Goal: Contribute content: Contribute content

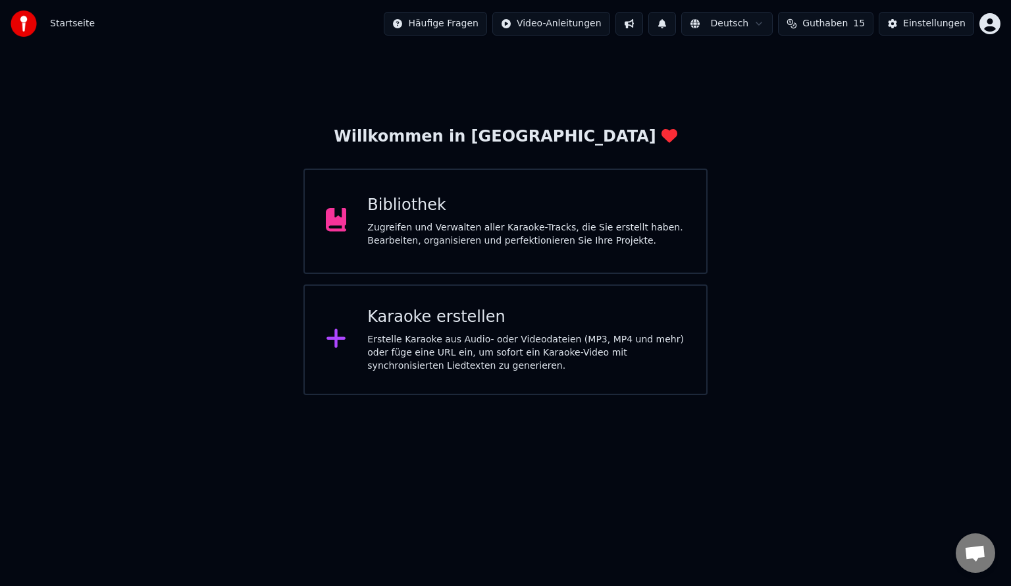
click at [356, 219] on div at bounding box center [342, 221] width 32 height 26
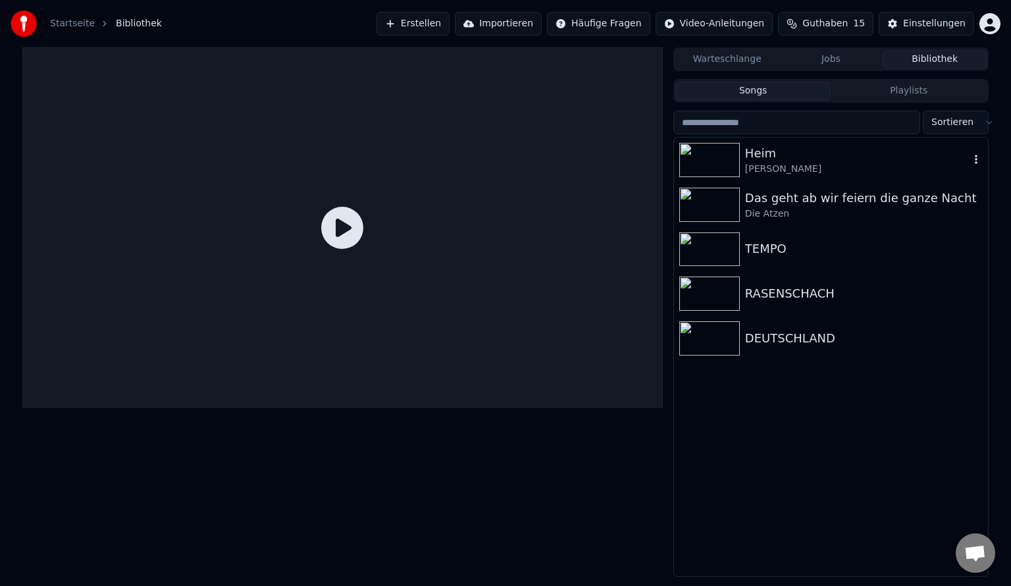
click at [504, 166] on div "[PERSON_NAME]" at bounding box center [857, 169] width 224 height 13
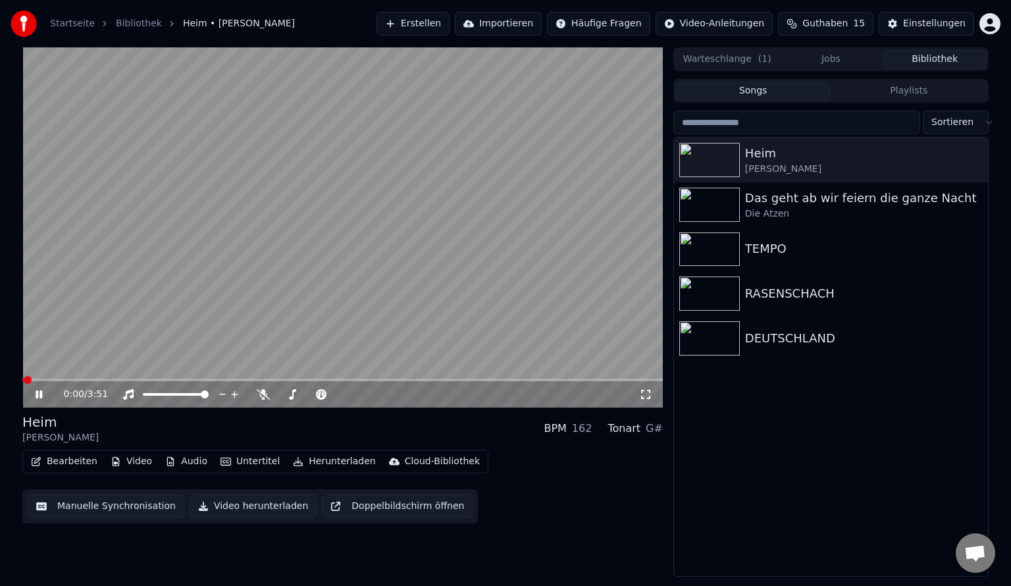
click at [39, 390] on icon at bounding box center [48, 394] width 31 height 11
click at [81, 462] on button "Bearbeiten" at bounding box center [64, 461] width 77 height 18
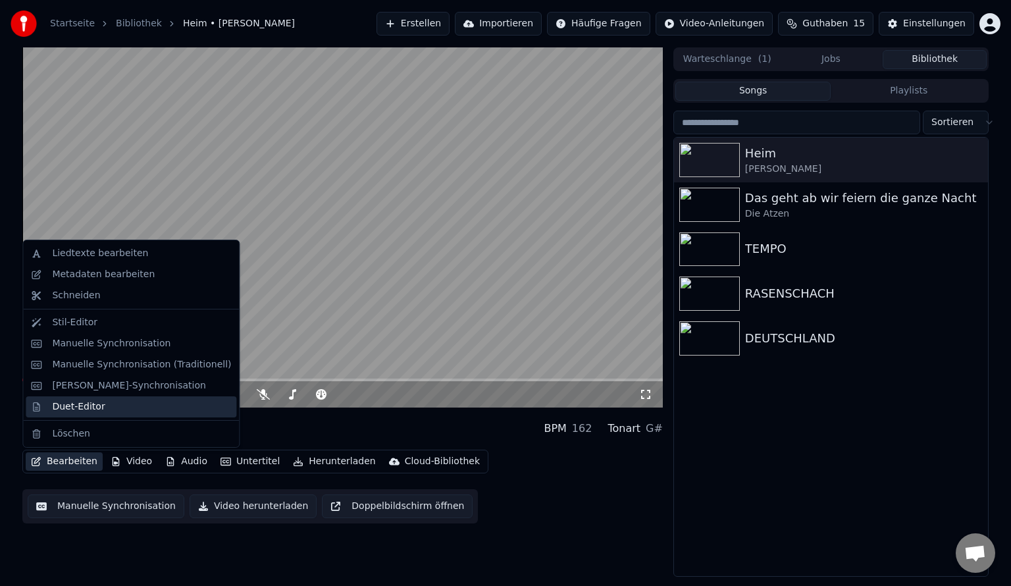
click at [87, 411] on div "Duet-Editor" at bounding box center [78, 406] width 53 height 13
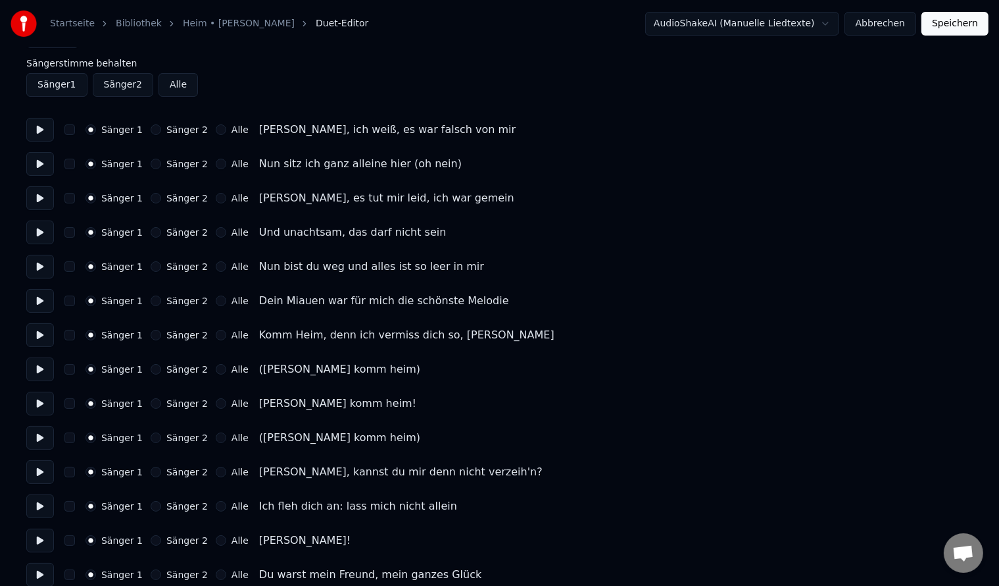
scroll to position [132, 0]
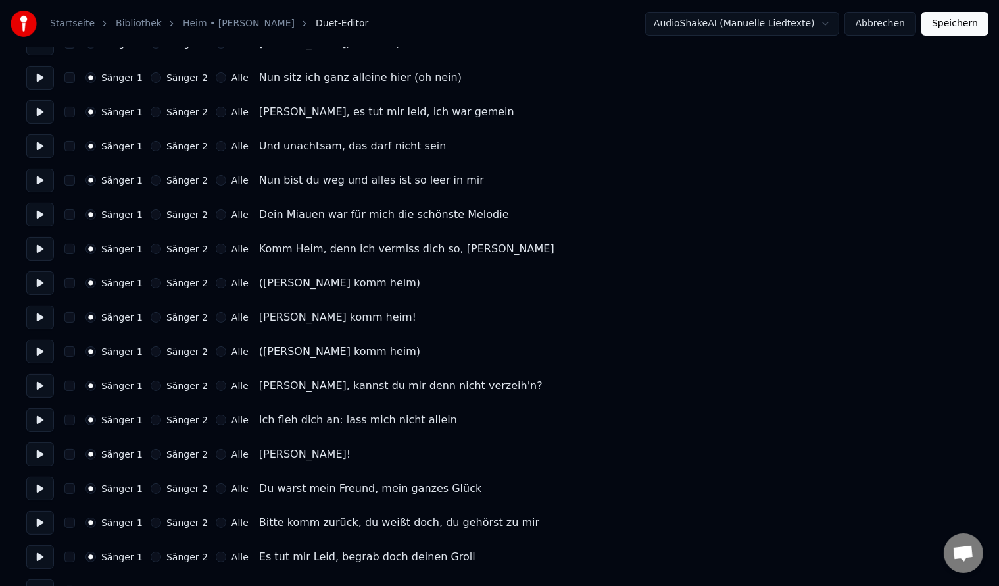
click at [151, 284] on button "Sänger 2" at bounding box center [156, 283] width 11 height 11
click at [153, 353] on button "Sänger 2" at bounding box center [156, 351] width 11 height 11
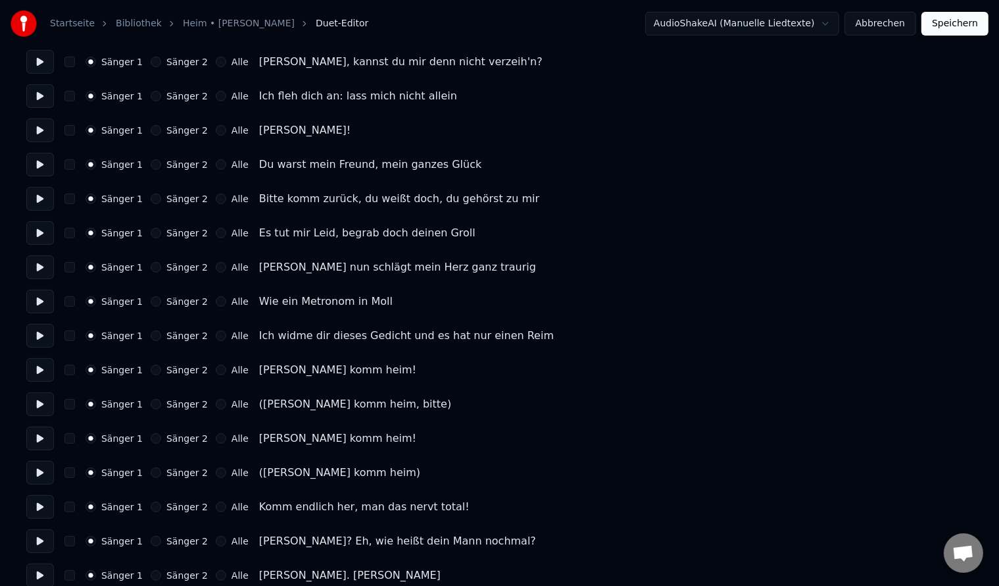
scroll to position [526, 0]
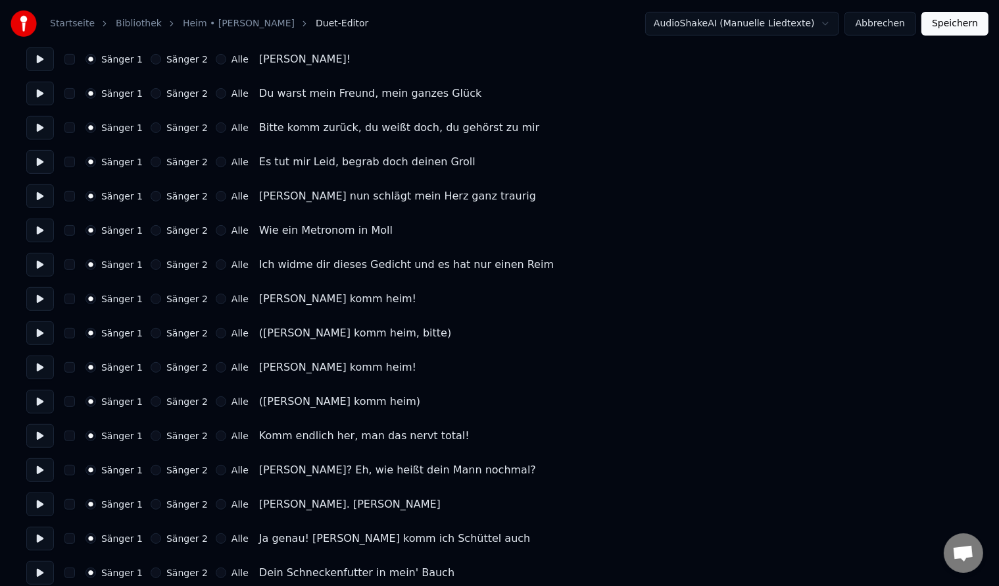
click at [151, 332] on button "Sänger 2" at bounding box center [156, 333] width 11 height 11
click at [151, 401] on button "Sänger 2" at bounding box center [156, 401] width 11 height 11
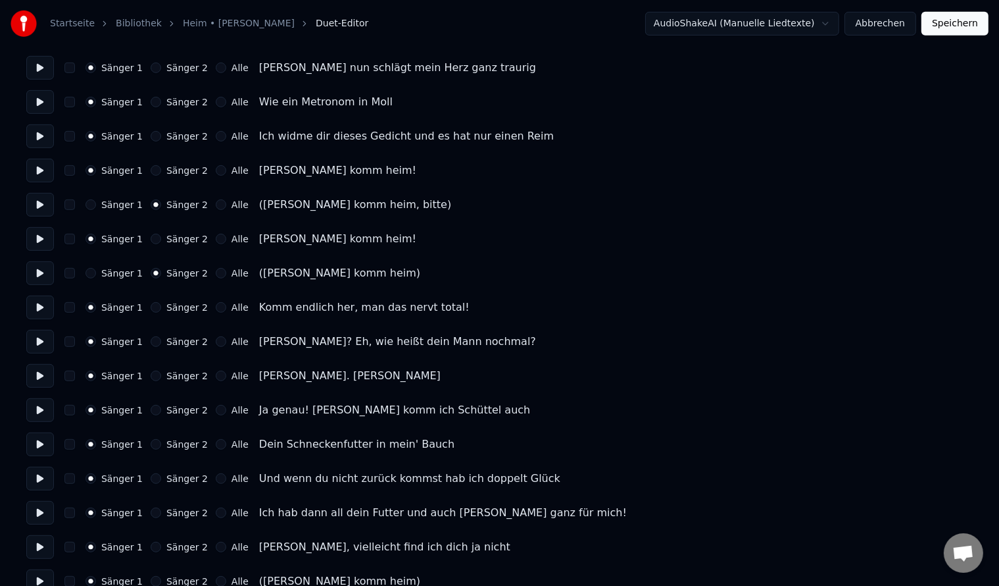
scroll to position [658, 0]
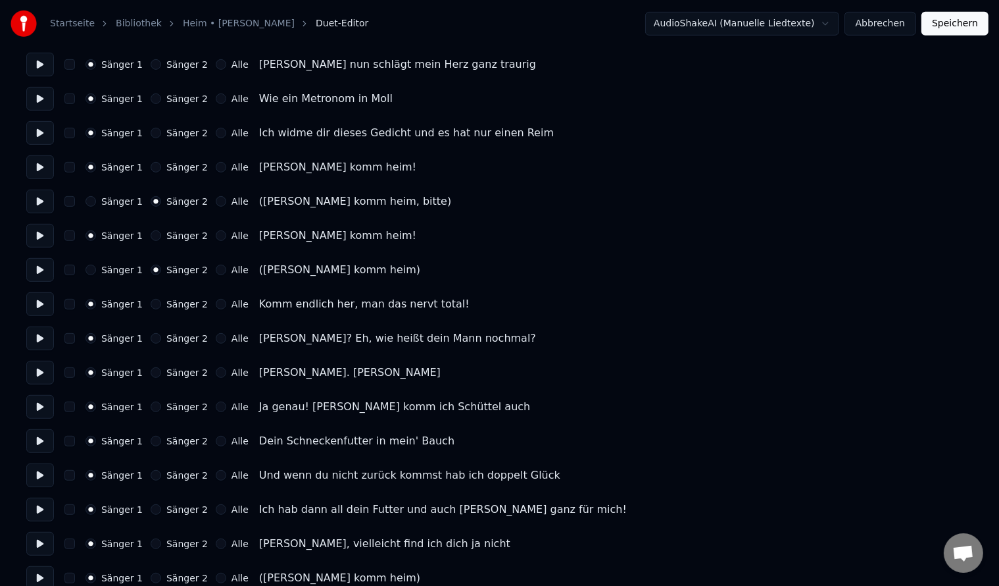
click at [151, 341] on button "Sänger 2" at bounding box center [156, 338] width 11 height 11
click at [151, 303] on button "Sänger 2" at bounding box center [156, 304] width 11 height 11
click at [152, 374] on button "Sänger 2" at bounding box center [156, 372] width 11 height 11
click at [151, 409] on button "Sänger 2" at bounding box center [156, 406] width 11 height 11
click at [153, 437] on button "Sänger 2" at bounding box center [156, 441] width 11 height 11
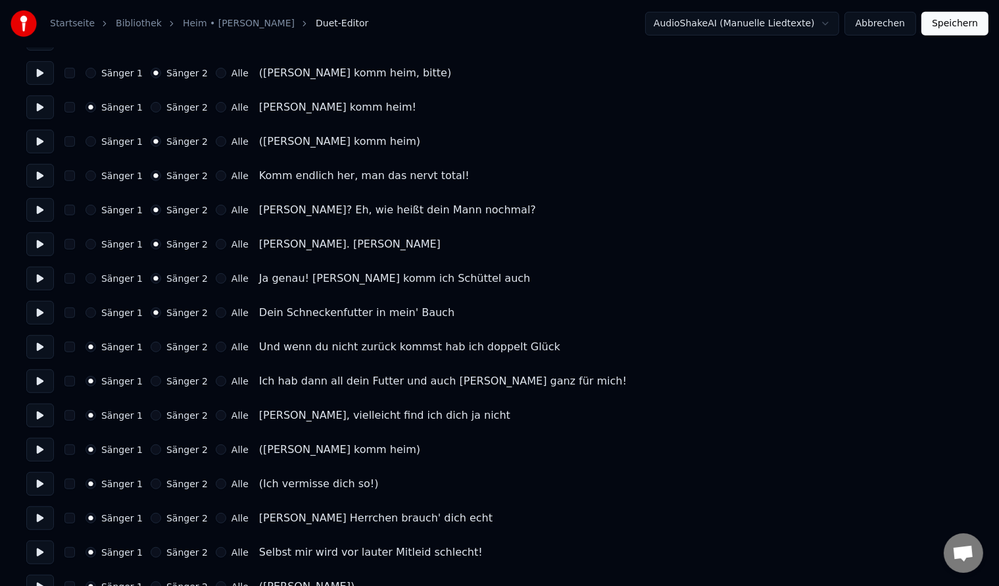
scroll to position [790, 0]
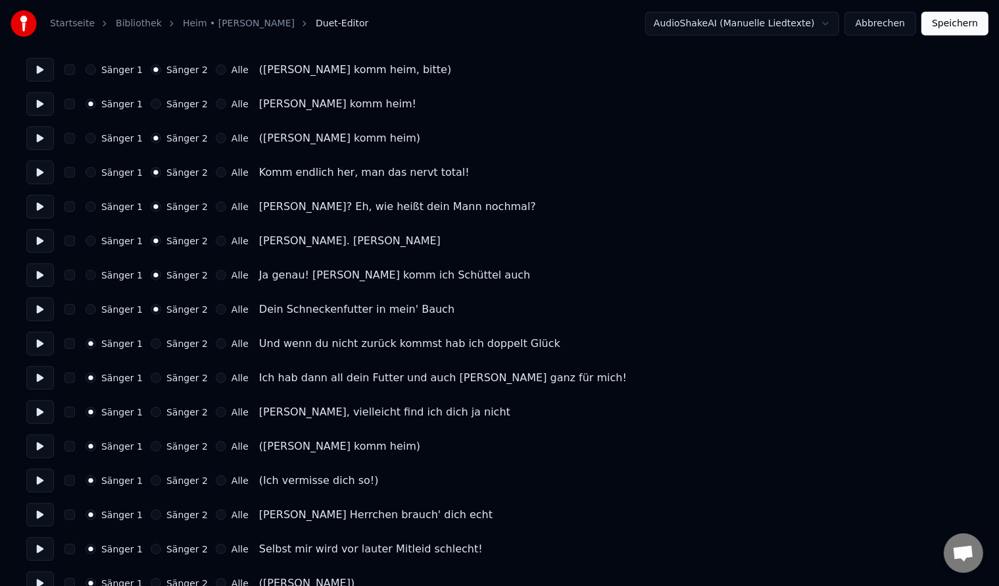
click at [151, 340] on button "Sänger 2" at bounding box center [156, 343] width 11 height 11
click at [151, 380] on button "Sänger 2" at bounding box center [156, 377] width 11 height 11
click at [152, 411] on button "Sänger 2" at bounding box center [156, 412] width 11 height 11
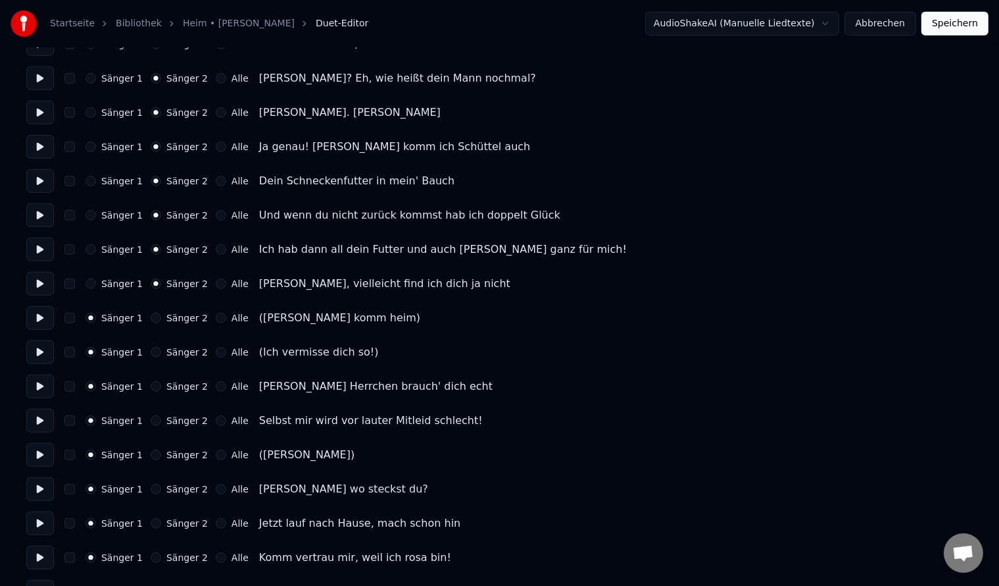
scroll to position [921, 0]
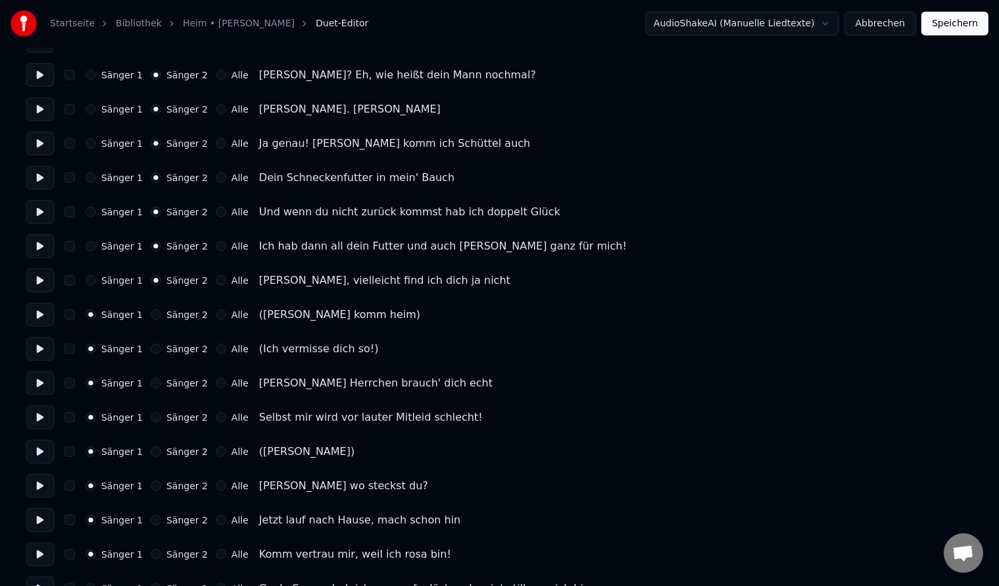
click at [36, 380] on button at bounding box center [40, 383] width 28 height 24
click at [38, 380] on button at bounding box center [40, 383] width 28 height 24
click at [153, 384] on button "Sänger 2" at bounding box center [156, 383] width 11 height 11
click at [151, 417] on button "Sänger 2" at bounding box center [156, 417] width 11 height 11
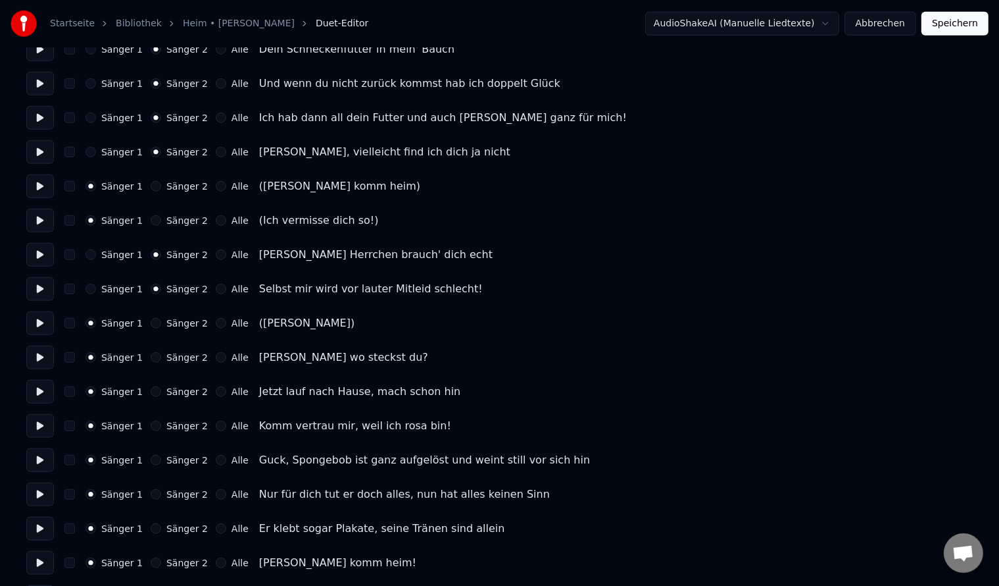
scroll to position [1053, 0]
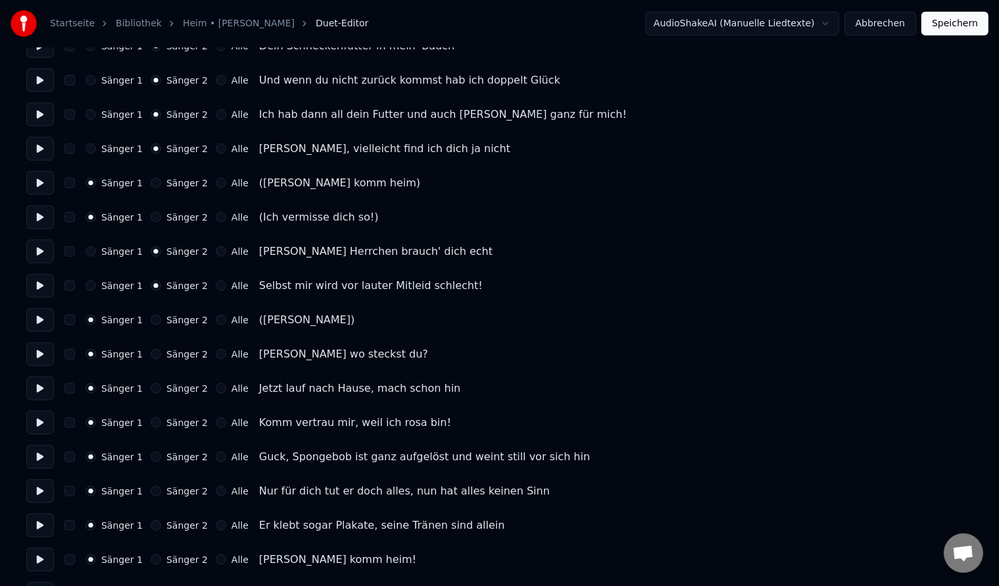
type button "1"
click at [38, 381] on button at bounding box center [40, 388] width 28 height 24
click at [44, 387] on button at bounding box center [40, 388] width 28 height 24
click at [152, 387] on button "Sänger 2" at bounding box center [156, 388] width 11 height 11
click at [151, 430] on div "Sänger 1 Sänger 2 Alle Komm vertrau mir, weil ich rosa bin!" at bounding box center [499, 423] width 947 height 24
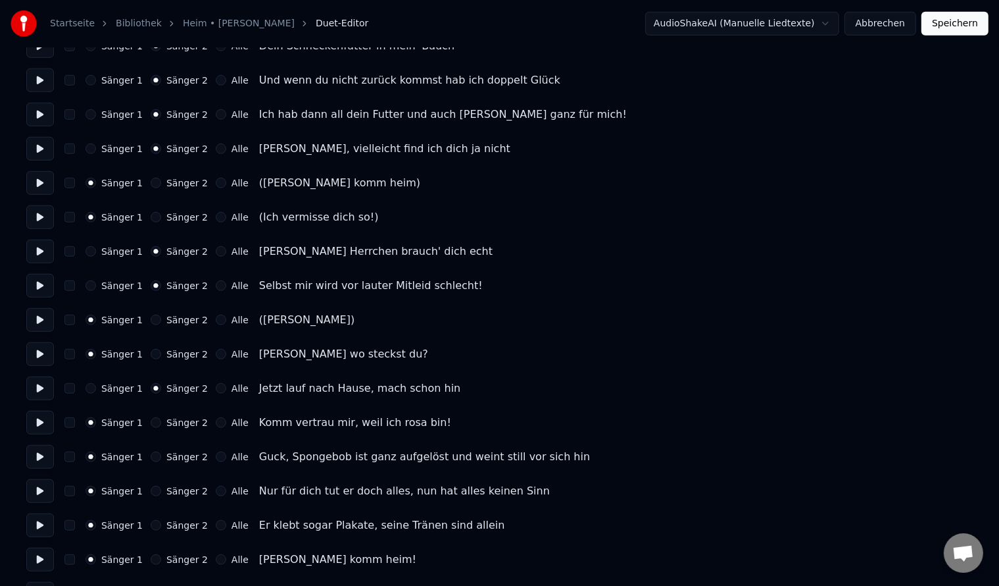
click at [40, 422] on button at bounding box center [40, 423] width 28 height 24
click at [151, 424] on button "Sänger 2" at bounding box center [156, 422] width 11 height 11
click at [43, 417] on button at bounding box center [40, 423] width 28 height 24
click at [34, 353] on button at bounding box center [40, 354] width 28 height 24
click at [38, 349] on button at bounding box center [40, 354] width 28 height 24
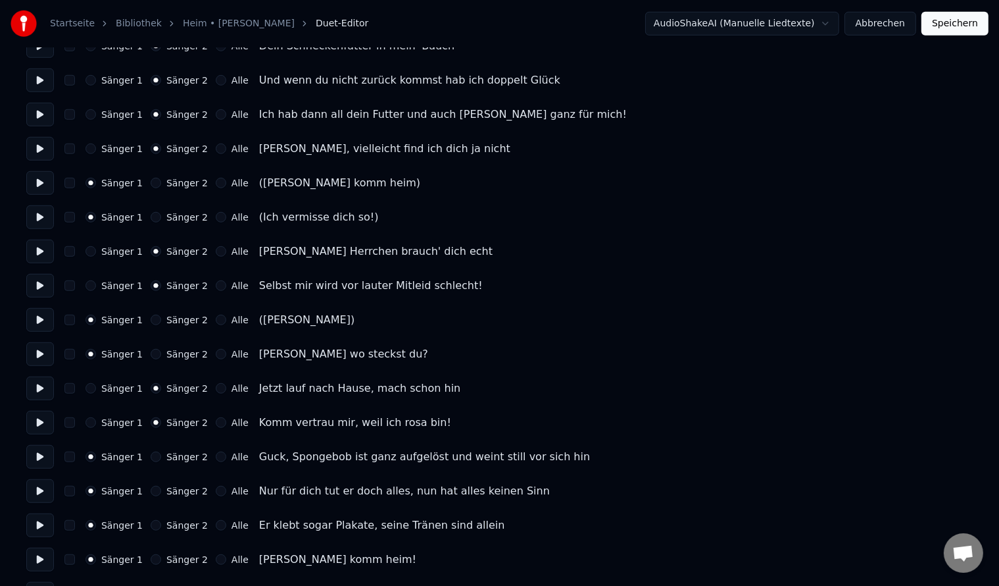
click at [151, 353] on button "Sänger 2" at bounding box center [156, 354] width 11 height 11
click at [151, 458] on button "Sänger 2" at bounding box center [156, 456] width 11 height 11
click at [32, 455] on button at bounding box center [40, 457] width 28 height 24
click at [34, 455] on button at bounding box center [40, 457] width 28 height 24
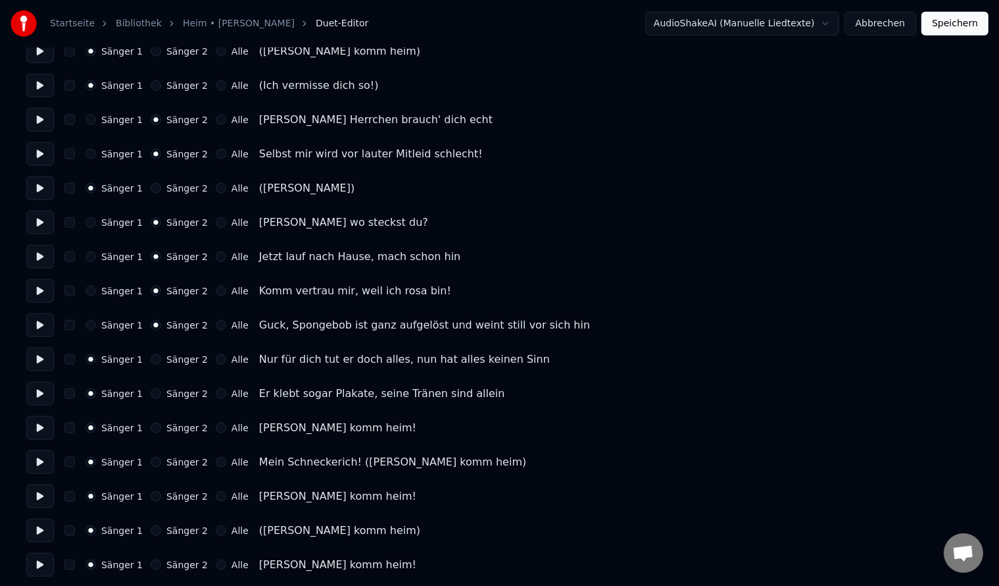
click at [151, 432] on button "Sänger 2" at bounding box center [156, 427] width 11 height 11
click at [151, 382] on div "Sänger 1 Sänger 2 Alle Er klebt sogar Plakate, seine Tränen sind allein" at bounding box center [499, 394] width 947 height 24
drag, startPoint x: 150, startPoint y: 400, endPoint x: 148, endPoint y: 388, distance: 12.0
click at [149, 400] on div "Sänger 1 Sänger 2 Alle Er klebt sogar Plakate, seine Tränen sind allein" at bounding box center [499, 394] width 947 height 24
click at [151, 359] on button "Sänger 2" at bounding box center [156, 359] width 11 height 11
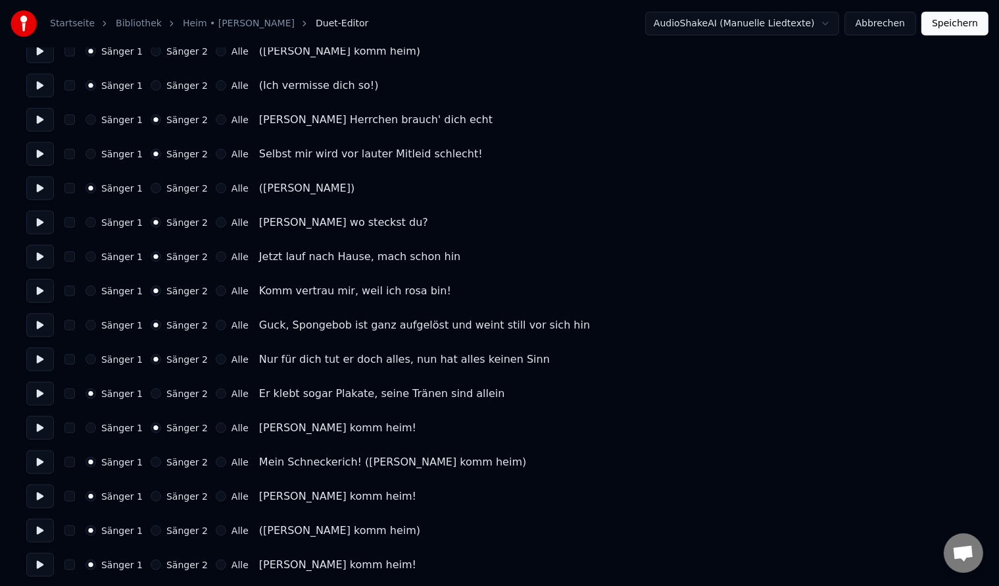
click at [149, 387] on div "Sänger 1 Sänger 2 Alle Er klebt sogar Plakate, seine Tränen sind allein" at bounding box center [499, 394] width 947 height 24
click at [59, 424] on div "Sänger 1 Sänger 2 Alle [PERSON_NAME] komm heim!" at bounding box center [499, 428] width 947 height 24
click at [51, 425] on button at bounding box center [40, 428] width 28 height 24
click at [151, 393] on button "Sänger 2" at bounding box center [156, 393] width 11 height 11
click at [38, 461] on button at bounding box center [40, 462] width 28 height 24
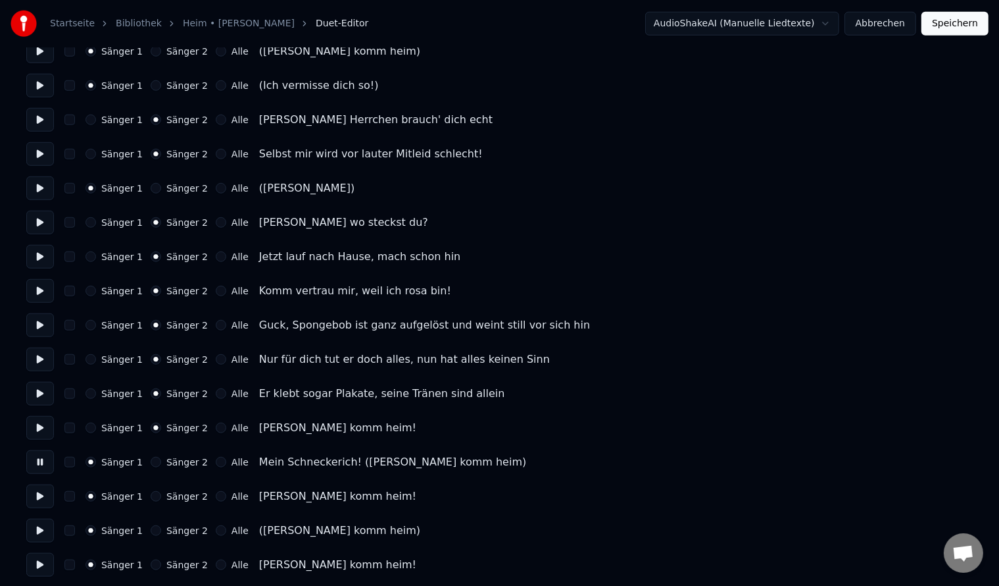
click at [38, 461] on button at bounding box center [40, 462] width 28 height 24
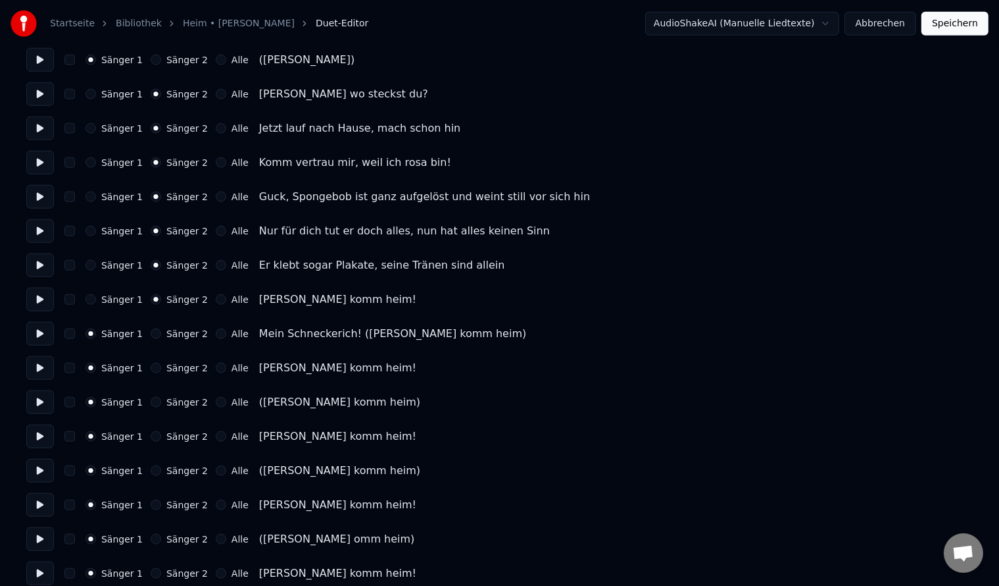
scroll to position [1316, 0]
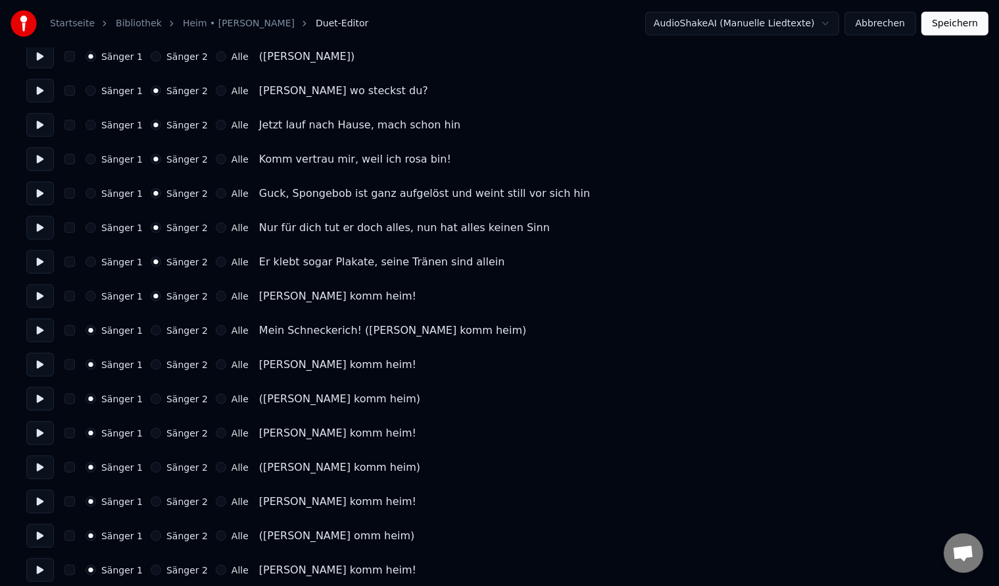
click at [67, 366] on button "button" at bounding box center [69, 364] width 11 height 11
click at [73, 368] on button "button" at bounding box center [69, 364] width 11 height 11
click at [94, 363] on button "Sänger 1" at bounding box center [91, 364] width 11 height 11
click at [34, 363] on button at bounding box center [40, 365] width 28 height 24
click at [153, 395] on button "Sänger 2" at bounding box center [156, 398] width 11 height 11
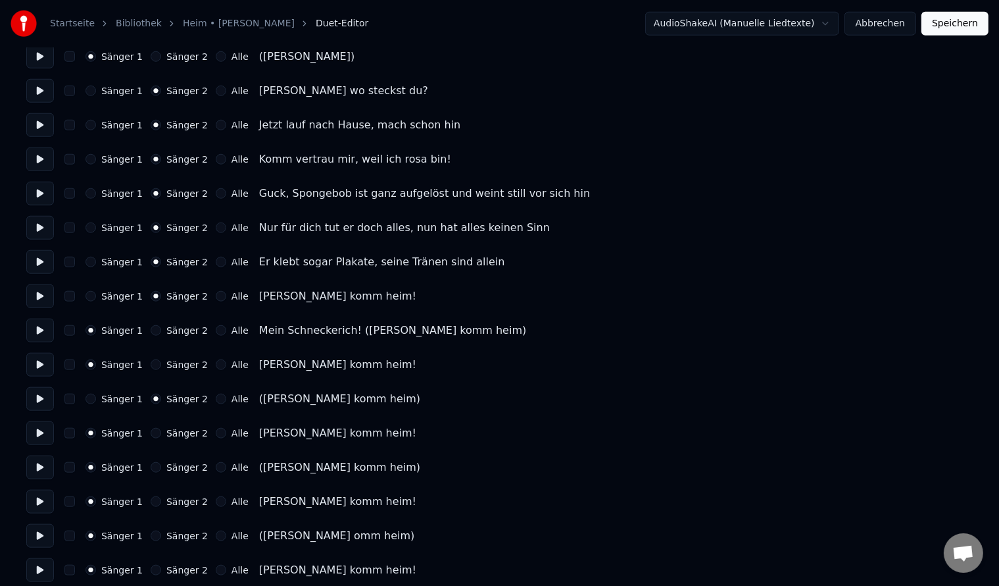
click at [151, 468] on button "Sänger 2" at bounding box center [156, 467] width 11 height 11
click at [151, 532] on button "Sänger 2" at bounding box center [156, 535] width 11 height 11
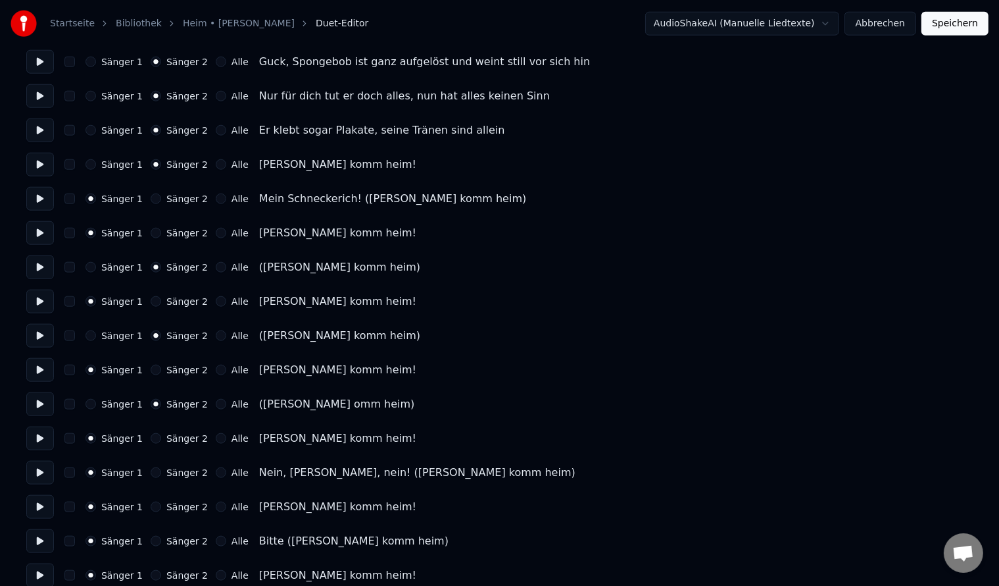
click at [36, 472] on button at bounding box center [40, 473] width 28 height 24
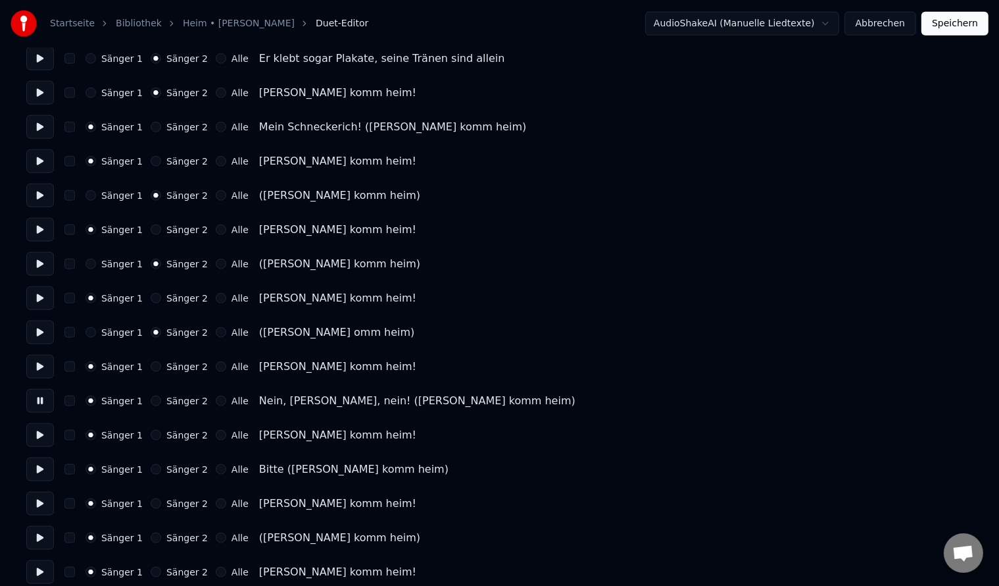
scroll to position [1565, 0]
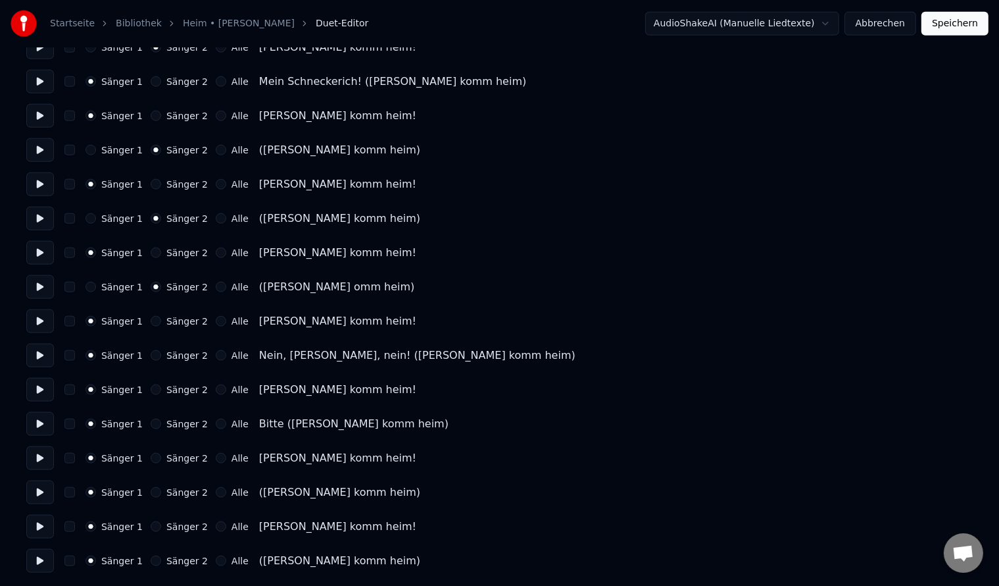
click at [47, 422] on button at bounding box center [40, 424] width 28 height 24
click at [151, 426] on button "Sänger 2" at bounding box center [156, 423] width 11 height 11
click at [151, 495] on button "Sänger 2" at bounding box center [156, 492] width 11 height 11
click at [151, 559] on button "Sänger 2" at bounding box center [156, 560] width 11 height 11
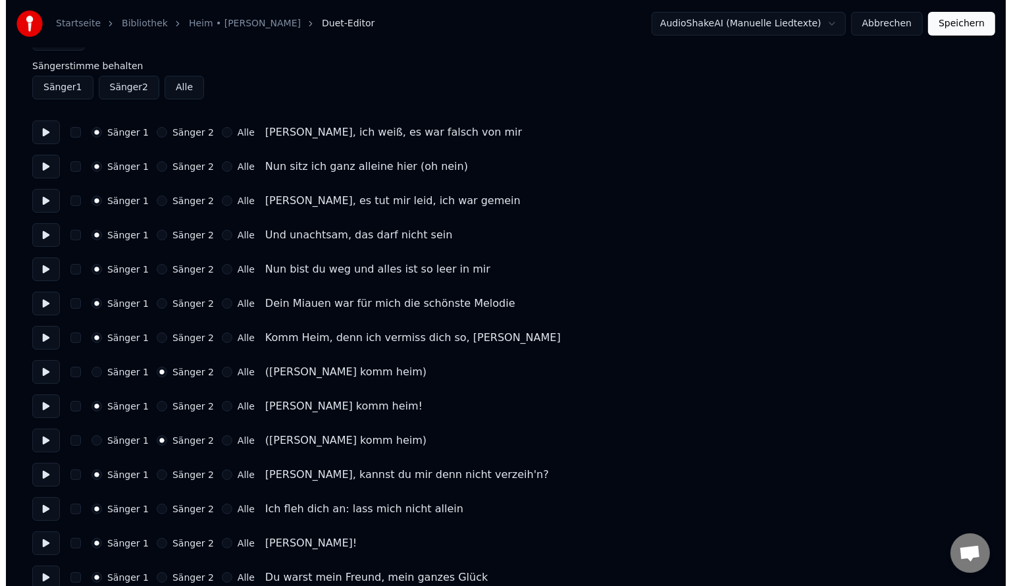
scroll to position [0, 0]
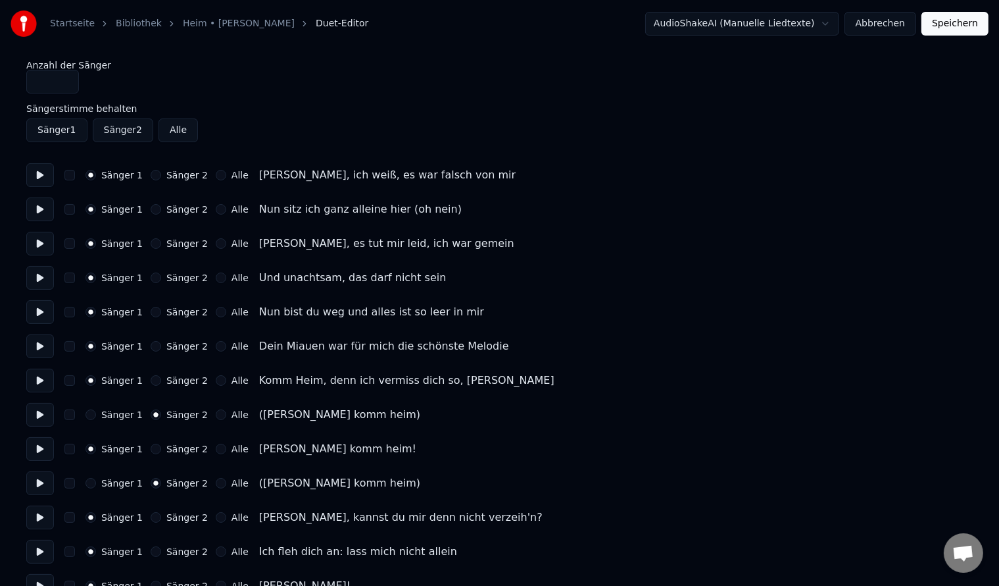
click at [504, 24] on button "Speichern" at bounding box center [955, 24] width 67 height 24
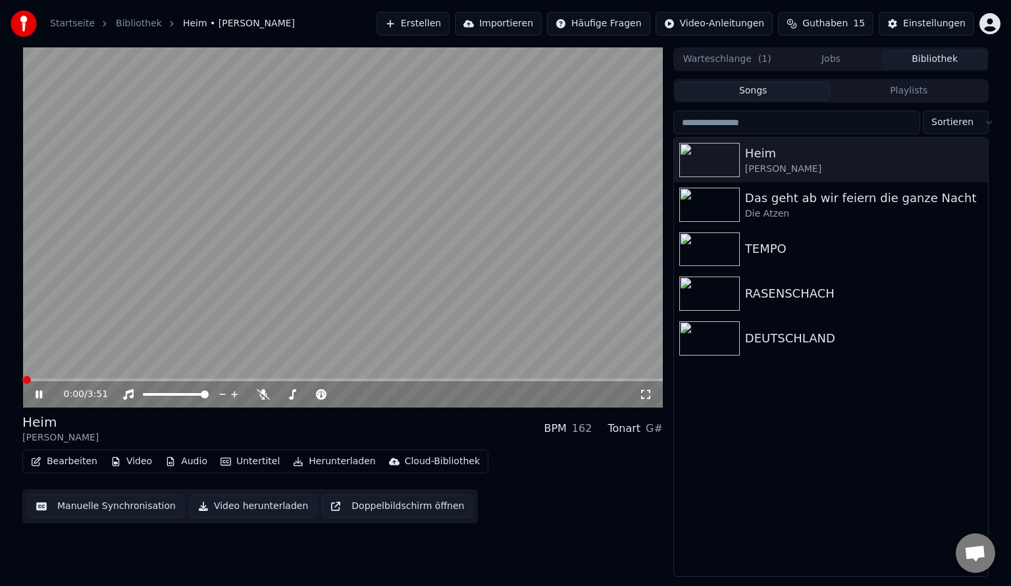
click at [73, 461] on button "Bearbeiten" at bounding box center [64, 461] width 77 height 18
click at [504, 208] on video at bounding box center [342, 227] width 640 height 360
click at [61, 461] on button "Bearbeiten" at bounding box center [64, 461] width 77 height 18
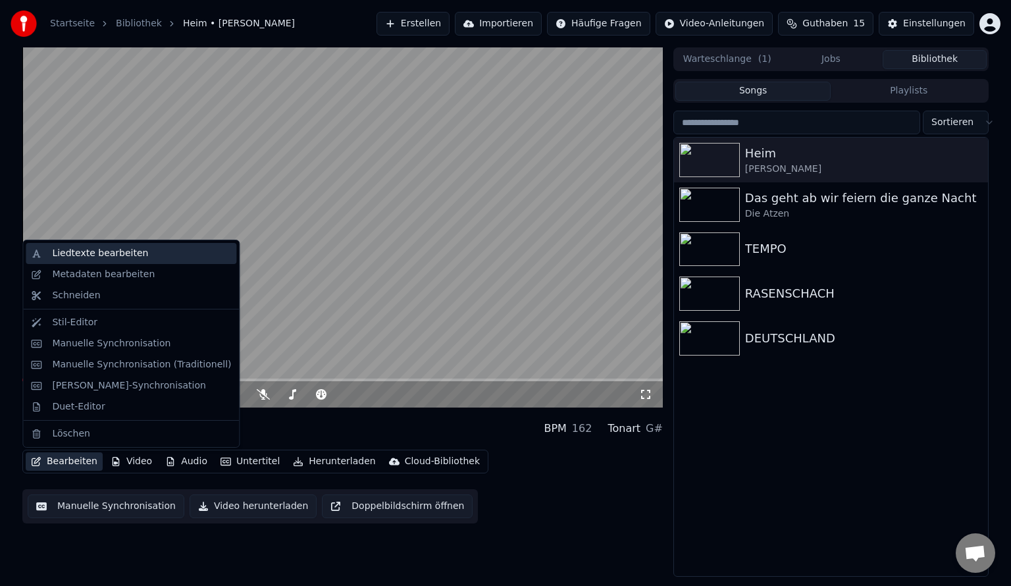
click at [89, 250] on div "Liedtexte bearbeiten" at bounding box center [100, 253] width 96 height 13
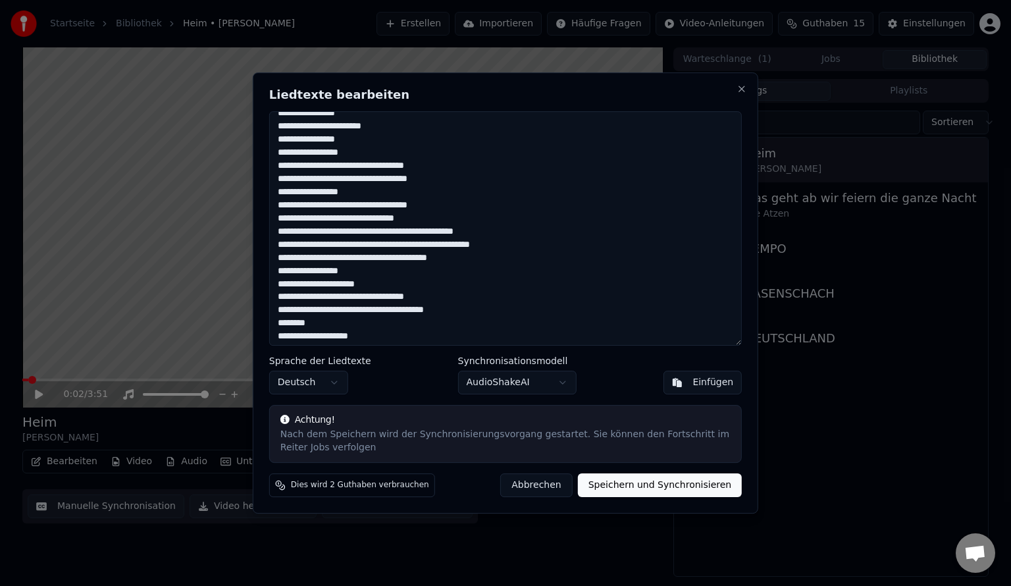
scroll to position [263, 0]
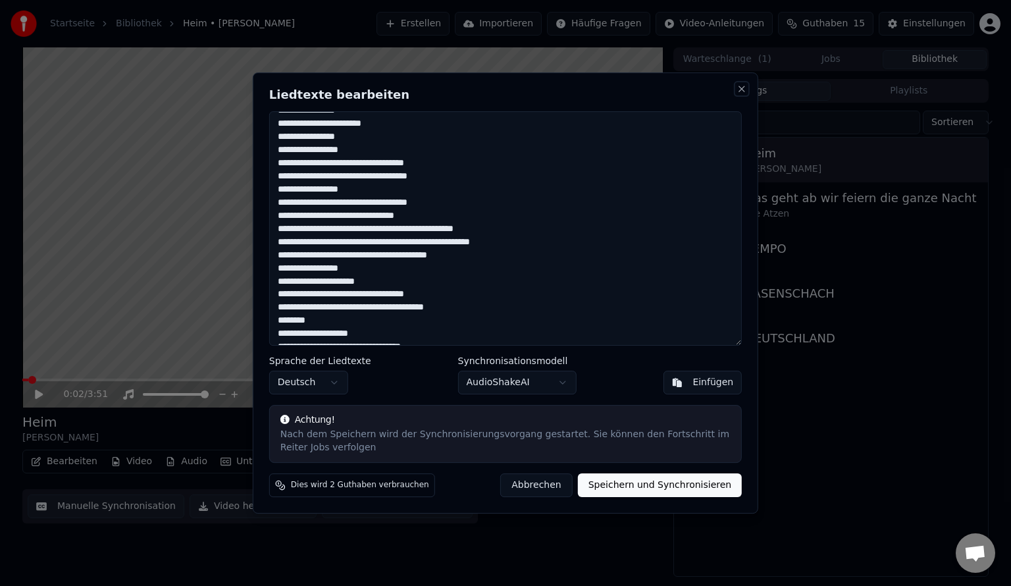
click at [504, 89] on button "Close" at bounding box center [741, 89] width 11 height 11
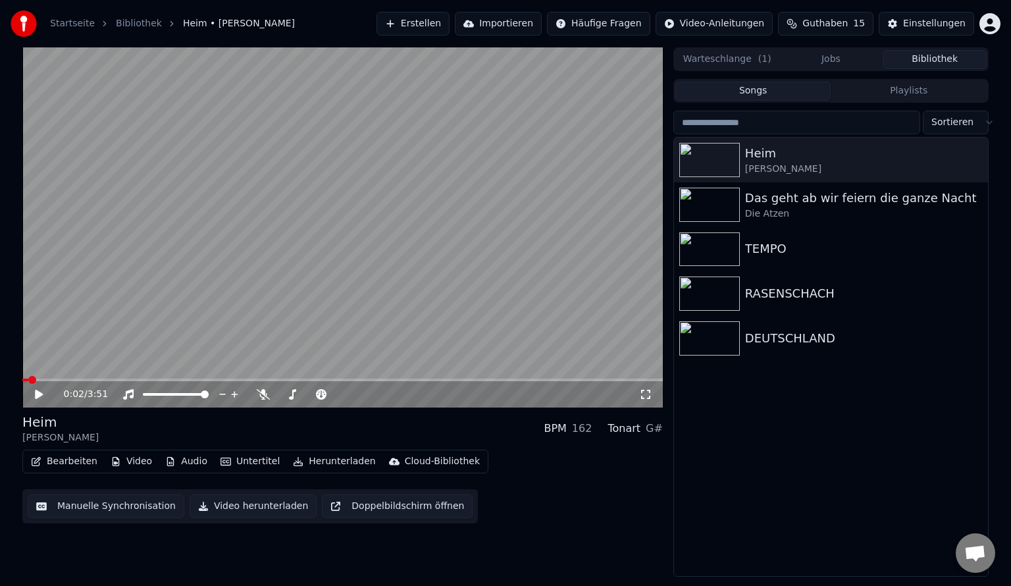
click at [442, 28] on button "Erstellen" at bounding box center [412, 24] width 73 height 24
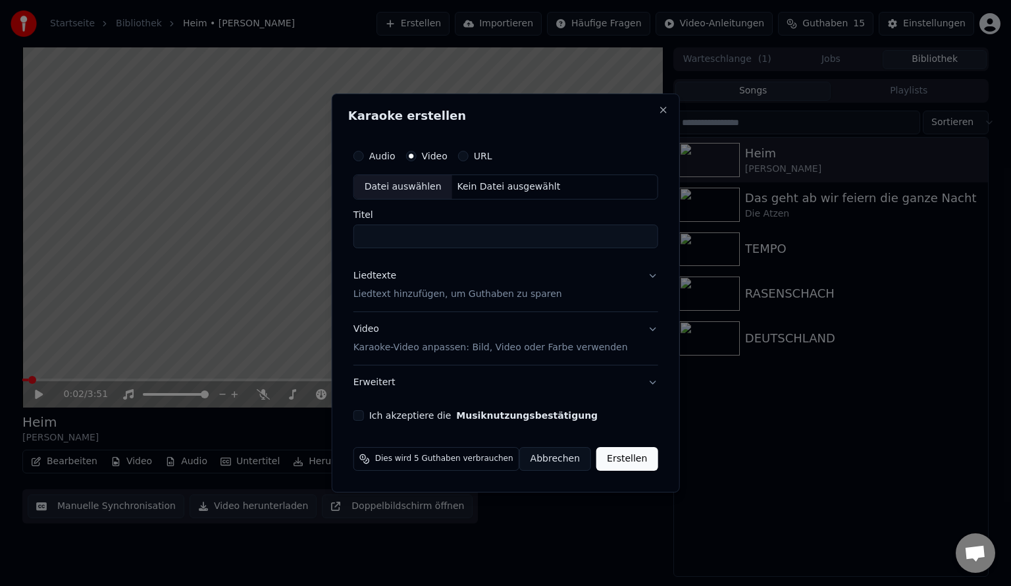
click at [465, 187] on div "Kein Datei ausgewählt" at bounding box center [509, 186] width 114 height 13
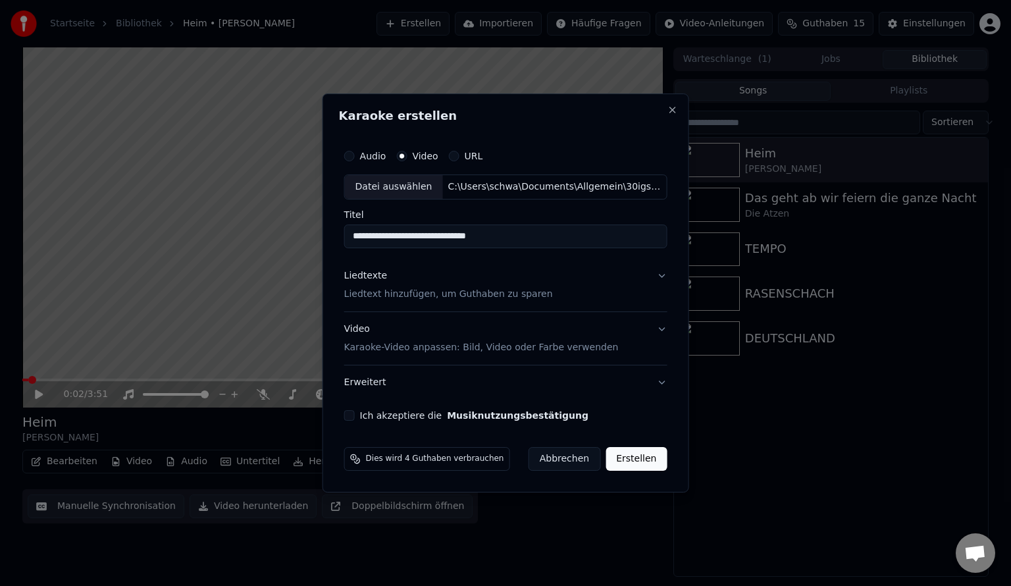
drag, startPoint x: 519, startPoint y: 241, endPoint x: 468, endPoint y: 242, distance: 50.7
click at [468, 242] on input "**********" at bounding box center [505, 236] width 323 height 24
type input "**********"
click at [355, 416] on button "Ich akzeptiere die Musiknutzungsbestätigung" at bounding box center [349, 415] width 11 height 11
click at [504, 452] on button "Erstellen" at bounding box center [635, 459] width 61 height 24
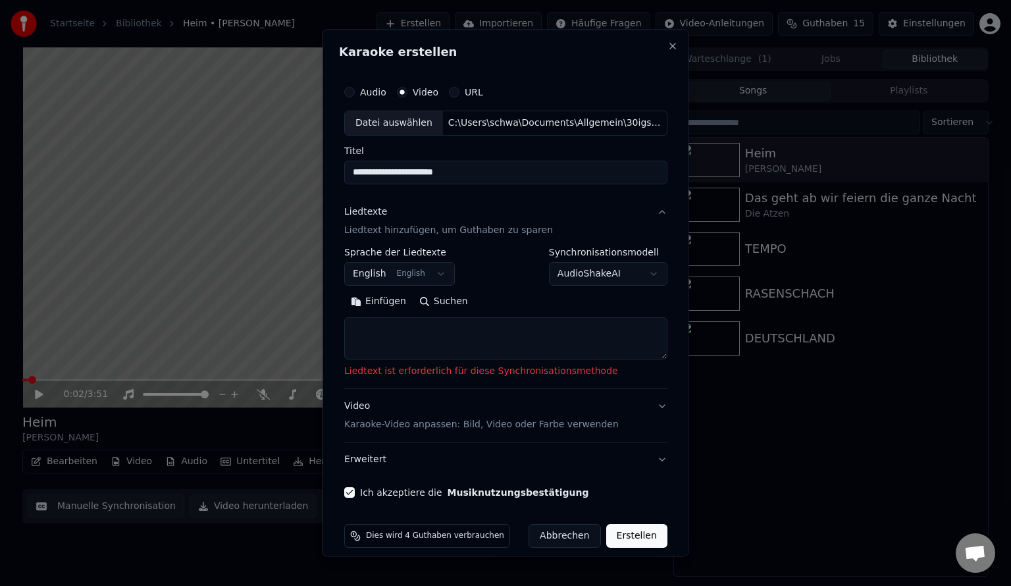
click at [423, 258] on div "**********" at bounding box center [399, 266] width 111 height 38
click at [424, 270] on button "English English" at bounding box center [399, 273] width 111 height 24
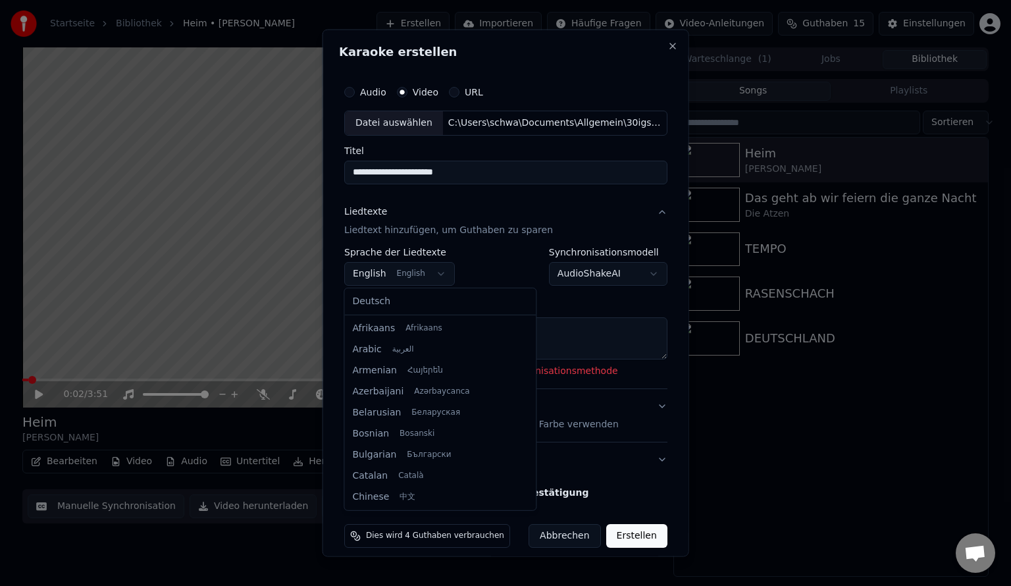
scroll to position [105, 0]
select select "**"
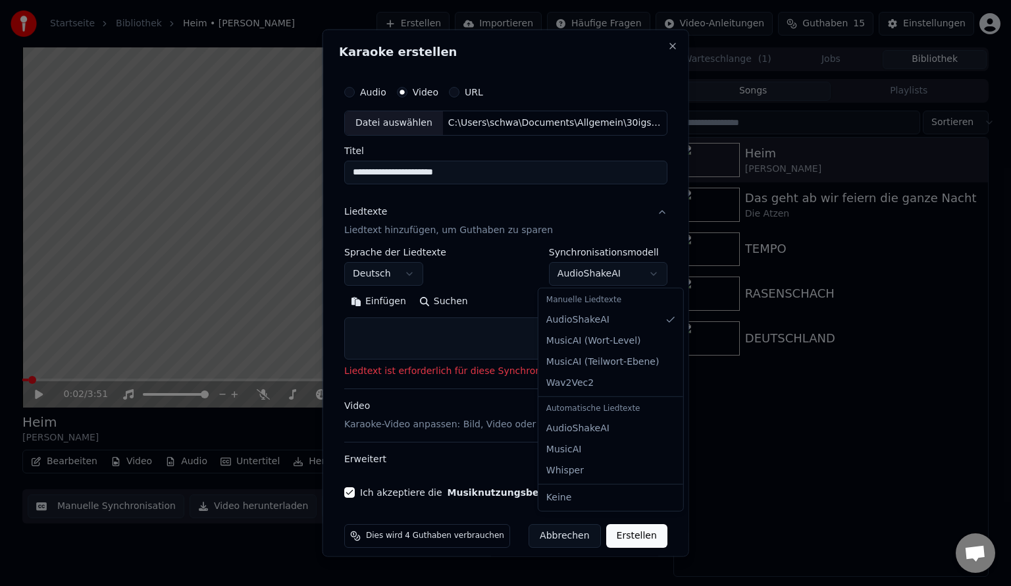
click at [504, 282] on body "**********" at bounding box center [505, 293] width 1011 height 586
click at [504, 241] on body "**********" at bounding box center [505, 293] width 1011 height 586
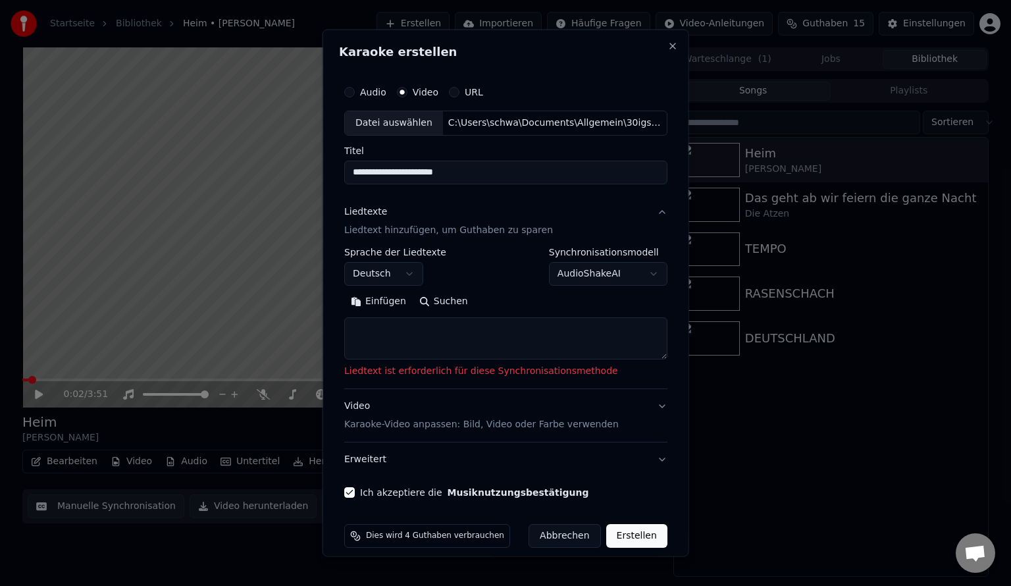
select select
